Goal: Transaction & Acquisition: Purchase product/service

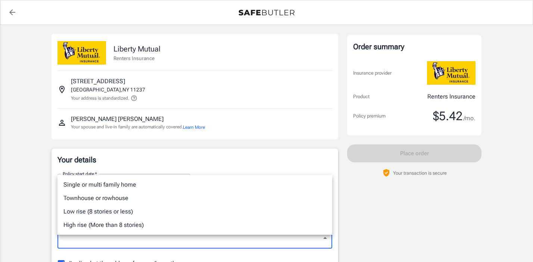
scroll to position [73, 0]
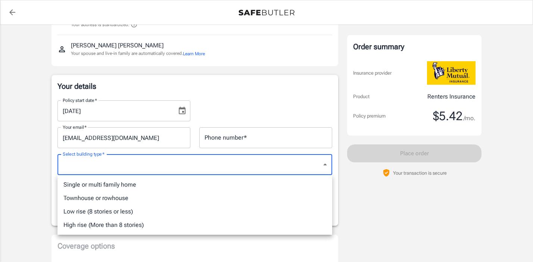
click at [214, 98] on div at bounding box center [266, 131] width 533 height 262
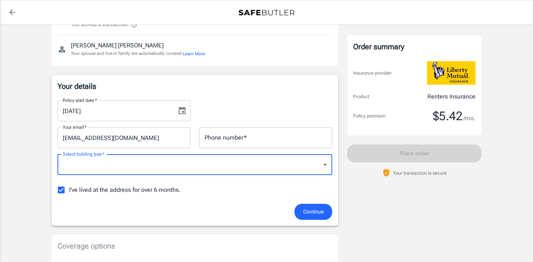
click at [157, 192] on label "I've lived at the address for over 6 months." at bounding box center [116, 190] width 127 height 16
click at [69, 192] on input "I've lived at the address for over 6 months." at bounding box center [61, 190] width 16 height 16
checkbox input "false"
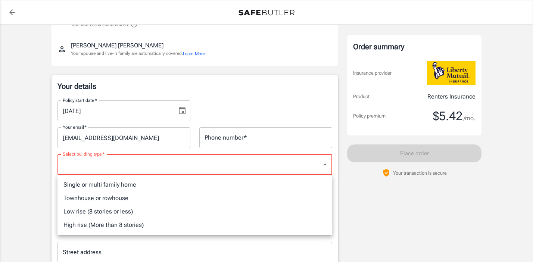
click at [147, 202] on li "Townhouse or rowhouse" at bounding box center [194, 197] width 275 height 13
type input "townhouse"
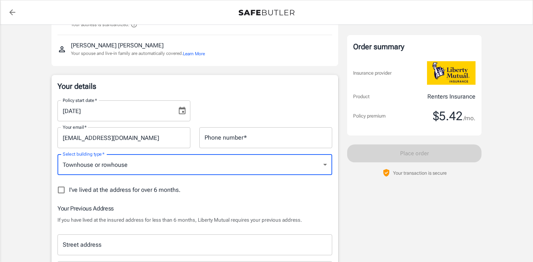
scroll to position [139, 0]
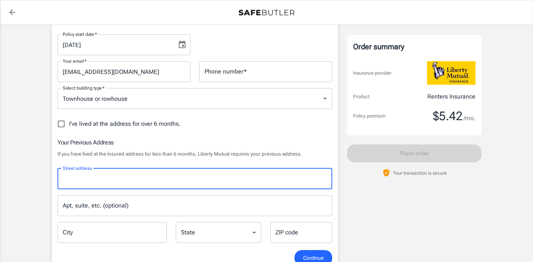
click at [104, 184] on input "Street address" at bounding box center [195, 179] width 268 height 14
type input "24 [PERSON_NAME] St"
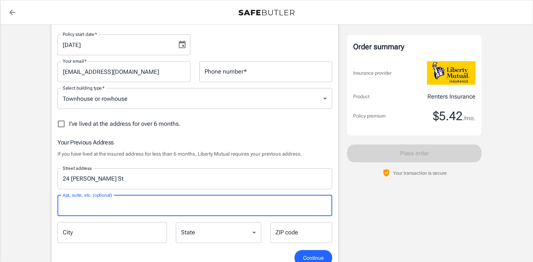
click at [99, 204] on input "Apt, suite, etc. (optional)" at bounding box center [194, 205] width 275 height 21
type input "A"
click at [95, 220] on div "Street address [GEOGRAPHIC_DATA][PERSON_NAME] address Apt, suite, etc. (optiona…" at bounding box center [194, 203] width 283 height 82
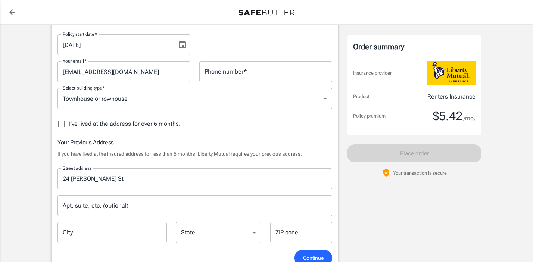
click at [94, 233] on input "City" at bounding box center [111, 232] width 109 height 21
type input "Winooski"
click at [189, 232] on div "State [US_STATE] [US_STATE] [US_STATE] [US_STATE] [US_STATE] [US_STATE] [US_STA…" at bounding box center [218, 233] width 85 height 22
select select "VT"
click at [176, 222] on select "[US_STATE] [US_STATE] [US_STATE] [US_STATE] [US_STATE] [US_STATE] [US_STATE] [U…" at bounding box center [218, 232] width 85 height 21
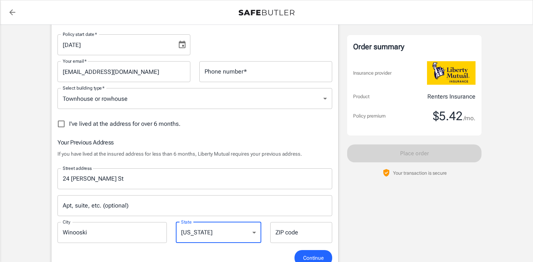
click at [292, 226] on div "ZIP code ZIP code" at bounding box center [301, 232] width 62 height 21
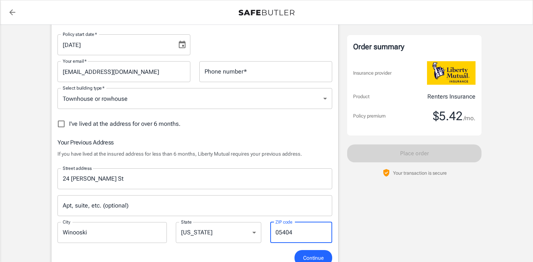
type input "05404"
click at [317, 259] on span "Continue" at bounding box center [313, 257] width 21 height 9
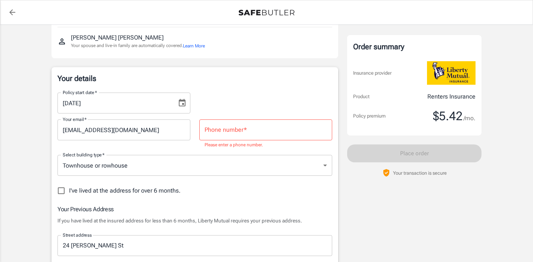
scroll to position [80, 0]
click at [275, 136] on input "Phone number   *" at bounding box center [265, 130] width 133 height 21
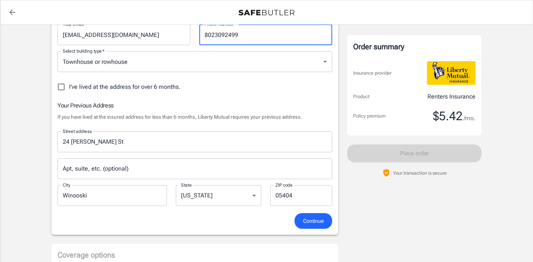
scroll to position [210, 0]
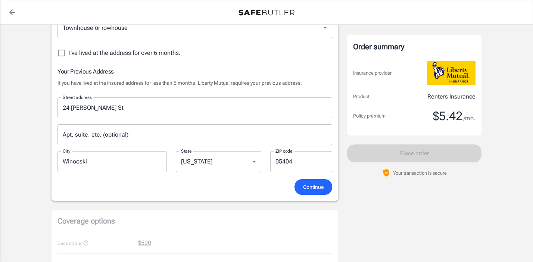
type input "8023092499"
click at [309, 185] on span "Continue" at bounding box center [313, 186] width 21 height 9
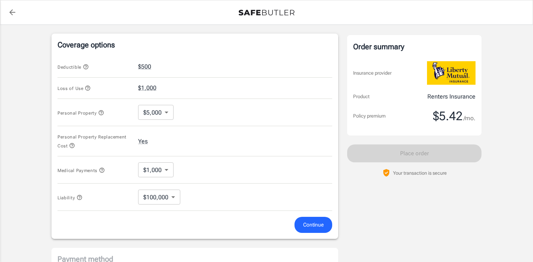
scroll to position [307, 0]
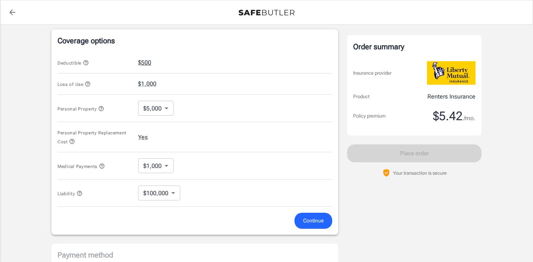
click at [145, 62] on button "$500" at bounding box center [144, 62] width 13 height 9
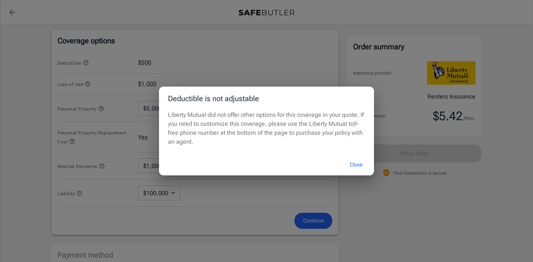
click at [359, 169] on button "Close" at bounding box center [356, 165] width 30 height 16
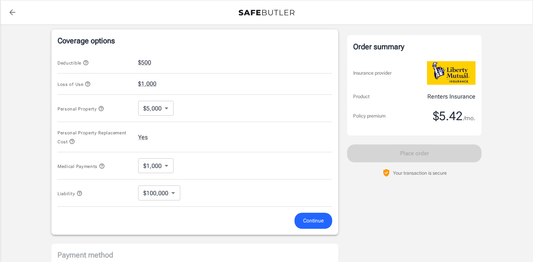
click at [162, 109] on body "Policy premium $ 5.42 /mo Liberty Mutual Renters Insurance [STREET_ADDRESS] You…" at bounding box center [266, 59] width 533 height 733
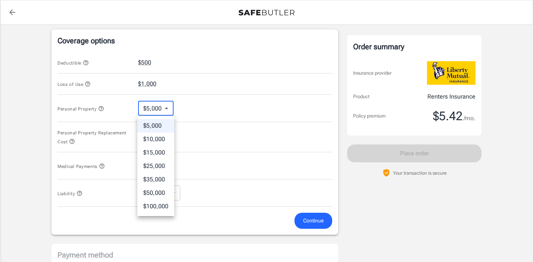
click at [162, 165] on li "$25,000" at bounding box center [155, 165] width 37 height 13
type input "25000"
click at [147, 106] on body "Policy premium $ 5.42 /mo Liberty Mutual Renters Insurance [STREET_ADDRESS] You…" at bounding box center [266, 59] width 533 height 733
click at [170, 109] on div at bounding box center [266, 131] width 533 height 262
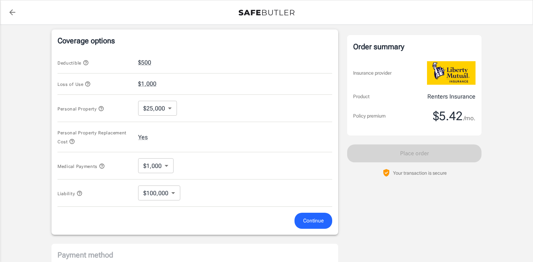
click at [193, 95] on div "Loss of Use $1,000" at bounding box center [194, 84] width 275 height 22
click at [165, 163] on body "Policy premium $ 5.42 /mo Liberty Mutual Renters Insurance [STREET_ADDRESS] You…" at bounding box center [266, 59] width 533 height 733
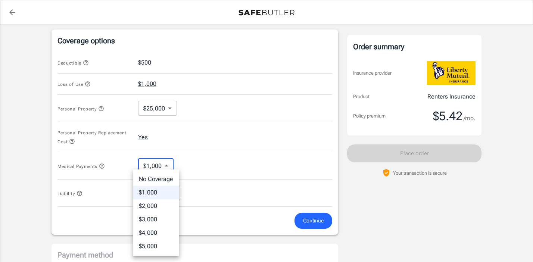
click at [165, 163] on div at bounding box center [266, 131] width 533 height 262
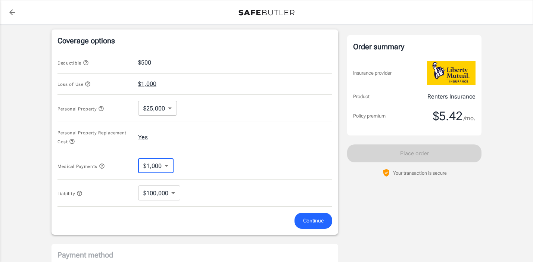
click at [311, 221] on span "Continue" at bounding box center [313, 220] width 21 height 9
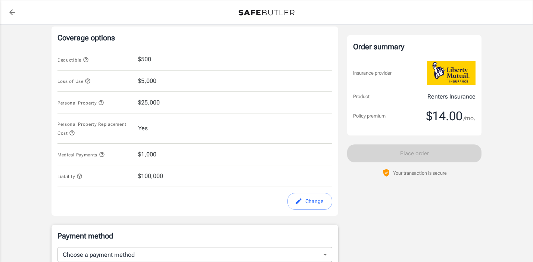
scroll to position [260, 0]
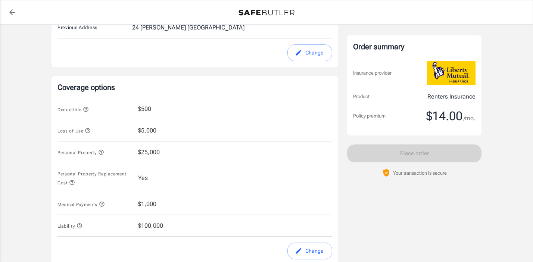
click at [89, 131] on icon "button" at bounding box center [88, 131] width 6 height 6
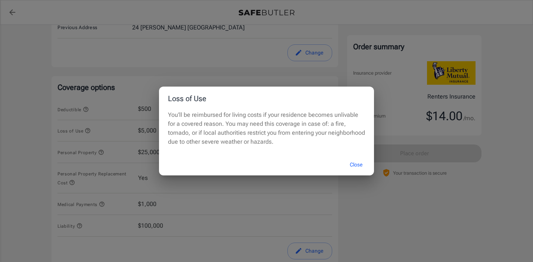
click at [355, 162] on button "Close" at bounding box center [356, 165] width 30 height 16
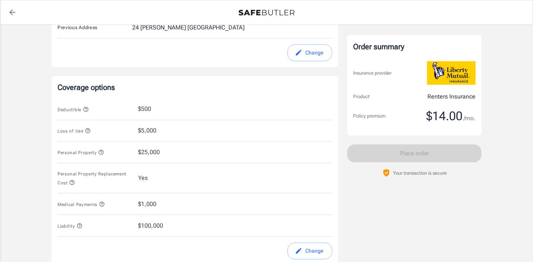
click at [102, 153] on icon "button" at bounding box center [101, 152] width 6 height 6
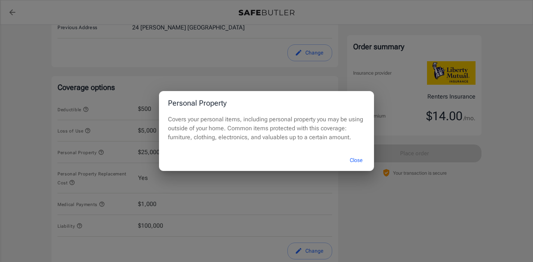
click at [354, 159] on button "Close" at bounding box center [356, 160] width 30 height 16
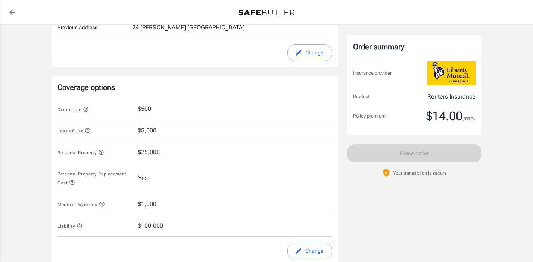
click at [88, 130] on icon "button" at bounding box center [87, 130] width 5 height 5
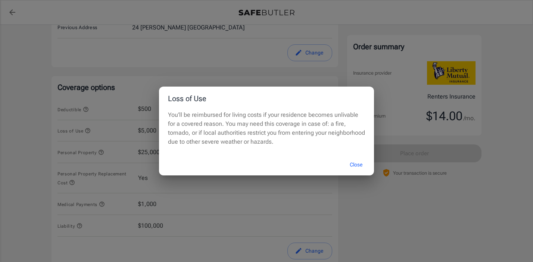
click at [355, 165] on button "Close" at bounding box center [356, 165] width 30 height 16
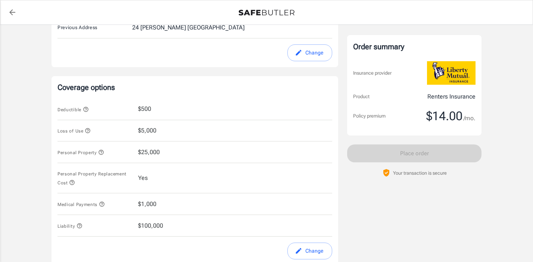
click at [100, 153] on icon "button" at bounding box center [101, 152] width 6 height 6
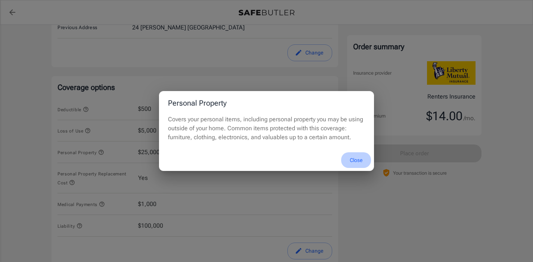
click at [359, 160] on button "Close" at bounding box center [356, 160] width 30 height 16
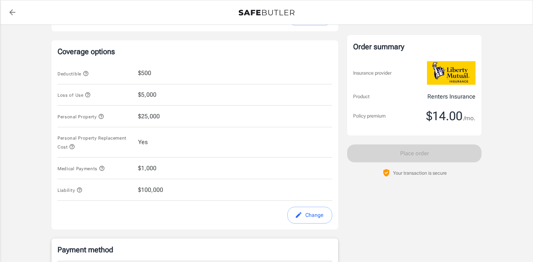
scroll to position [301, 0]
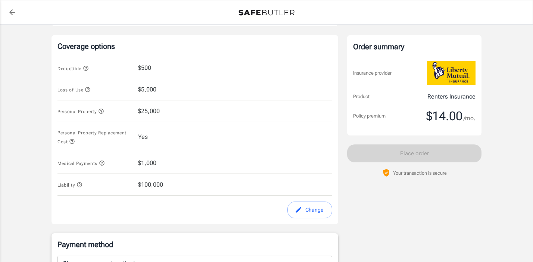
click at [103, 162] on icon "button" at bounding box center [102, 163] width 6 height 6
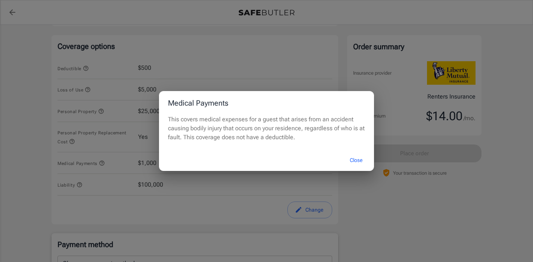
click at [354, 160] on button "Close" at bounding box center [356, 160] width 30 height 16
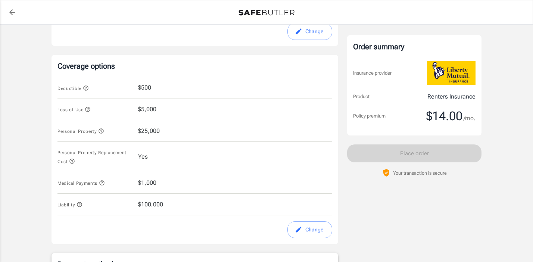
scroll to position [0, 0]
